Goal: Find specific page/section: Find specific page/section

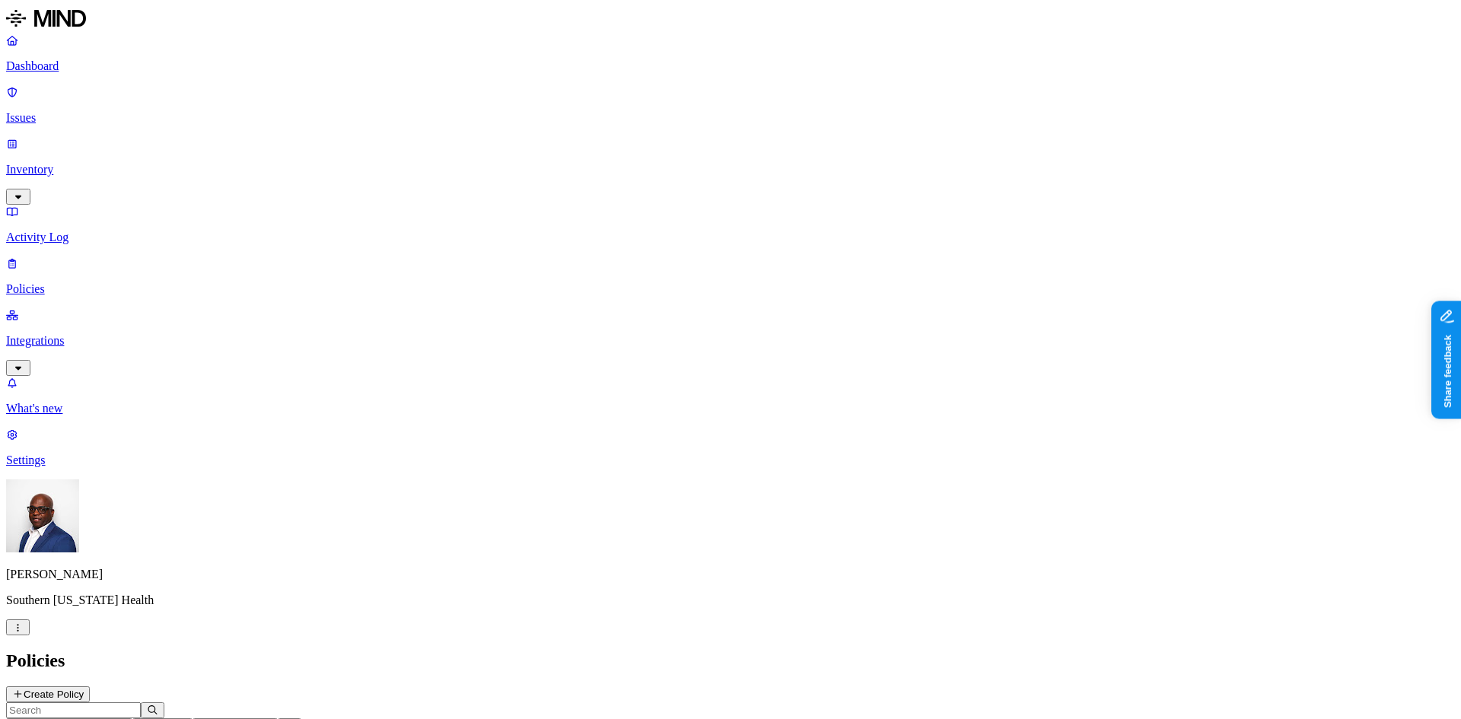
click at [63, 334] on p "Integrations" at bounding box center [730, 341] width 1449 height 14
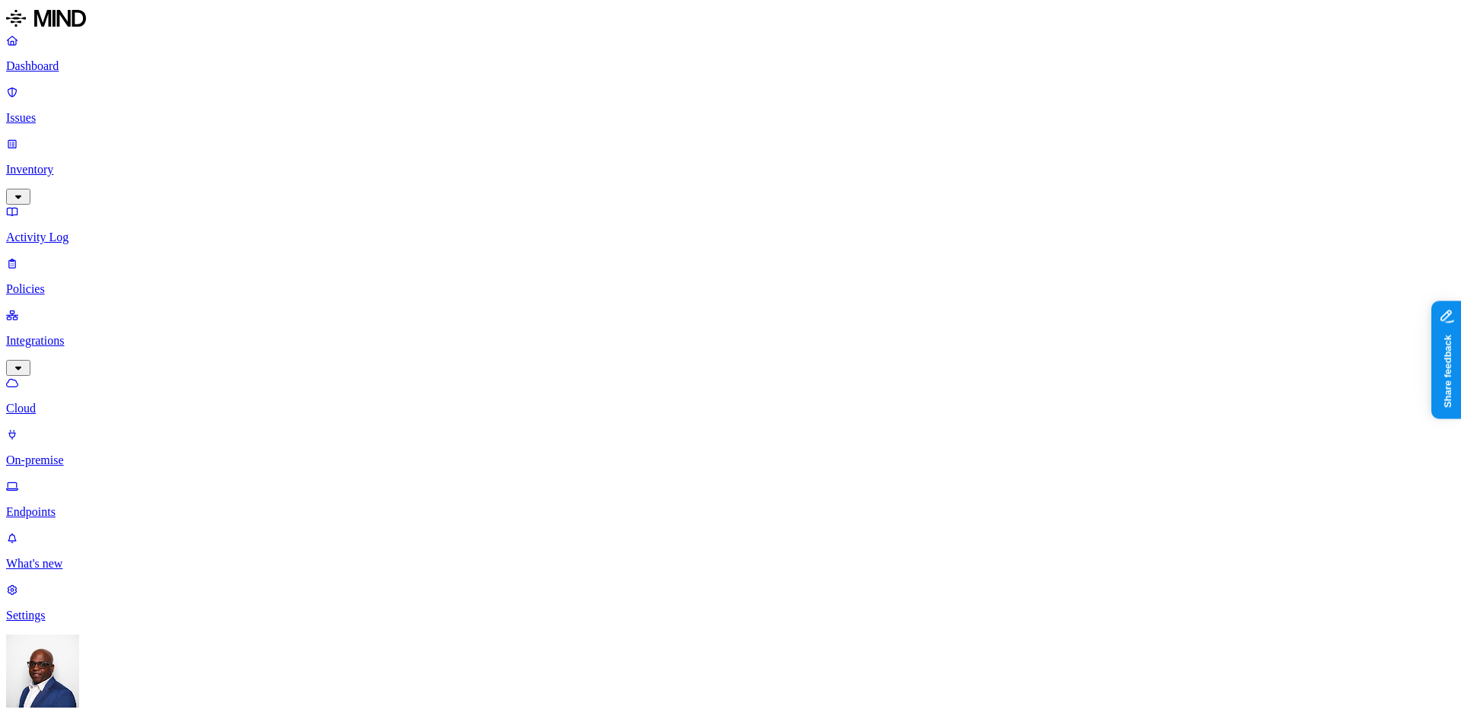
click at [80, 454] on p "On-premise" at bounding box center [730, 461] width 1449 height 14
click at [78, 402] on p "Cloud" at bounding box center [730, 409] width 1449 height 14
